Goal: Navigation & Orientation: Go to known website

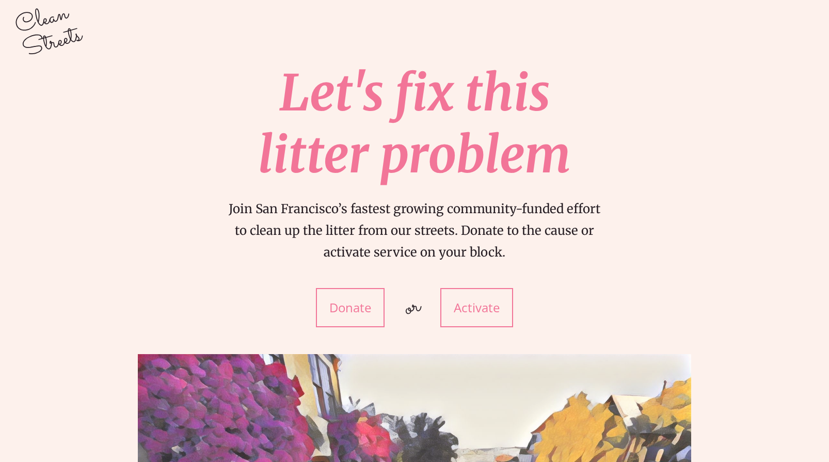
scroll to position [4, 0]
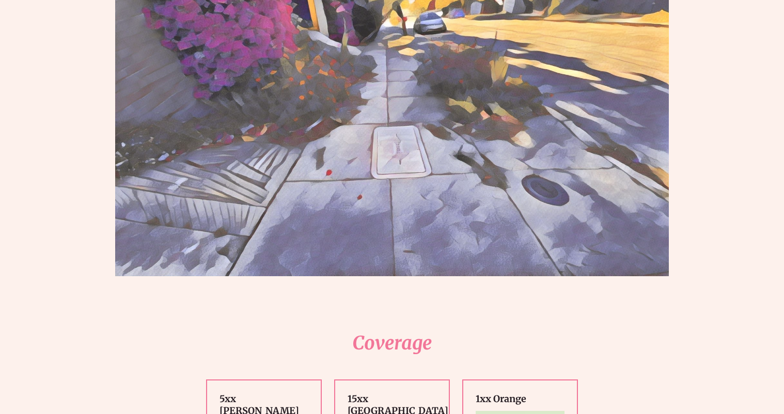
scroll to position [504, 0]
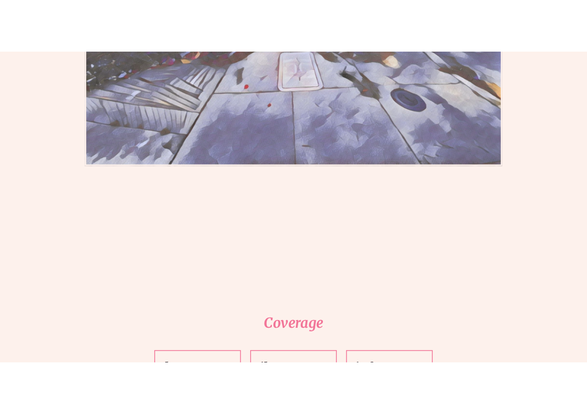
scroll to position [639, 0]
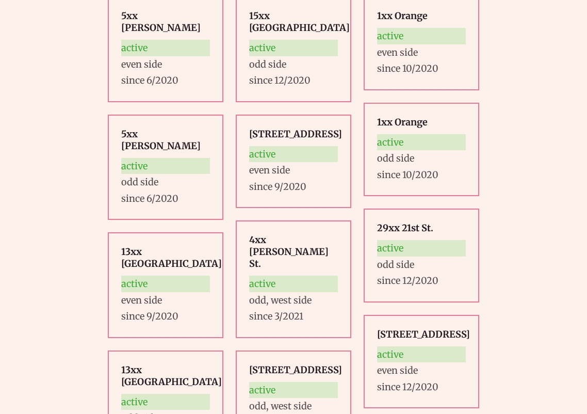
scroll to position [1035, 0]
